Goal: Find specific page/section: Find specific page/section

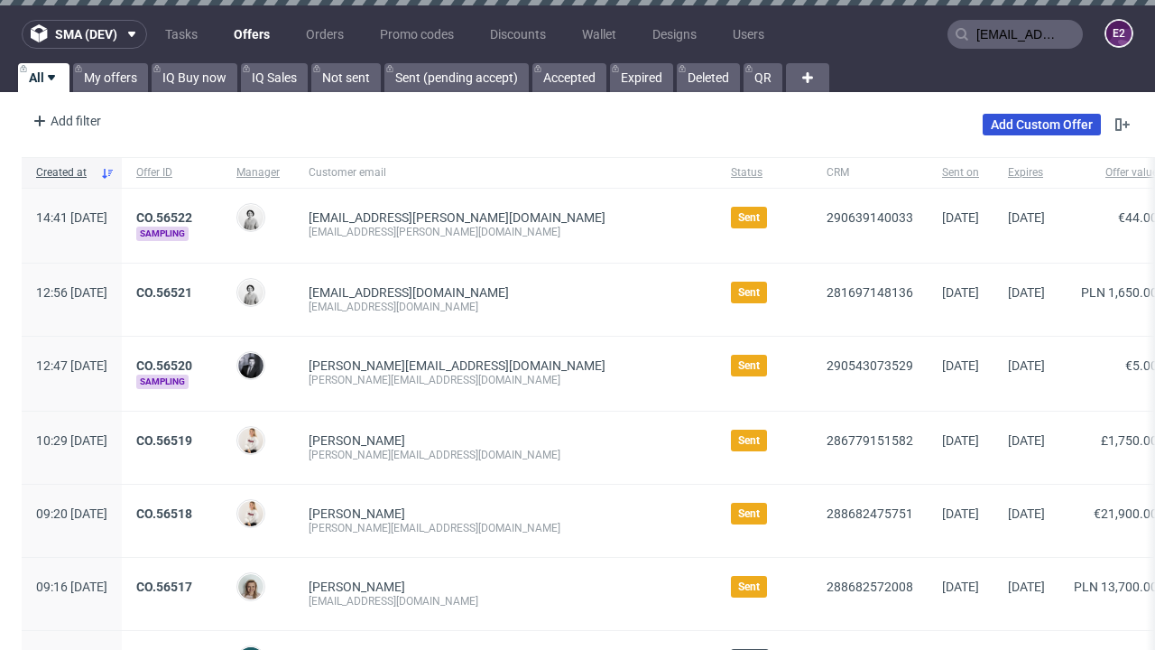
type input "[EMAIL_ADDRESS][PERSON_NAME][DOMAIN_NAME]"
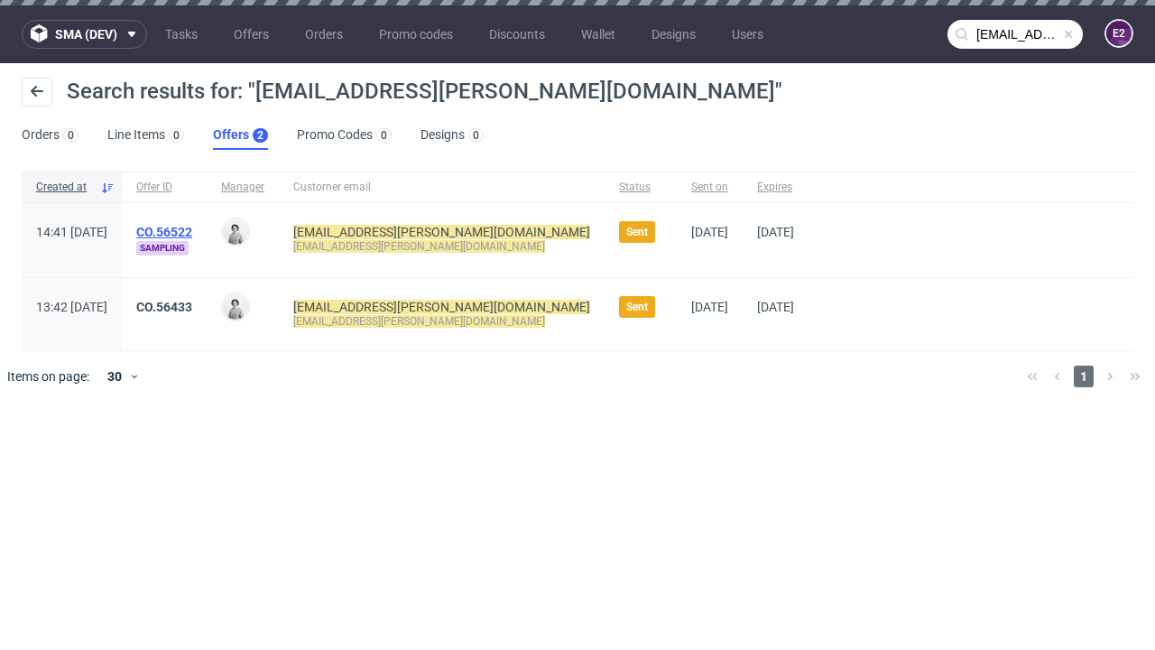
click at [240, 135] on link "Offers 2" at bounding box center [240, 135] width 55 height 29
click at [192, 232] on link "CO.56522" at bounding box center [164, 232] width 56 height 14
